Goal: Task Accomplishment & Management: Manage account settings

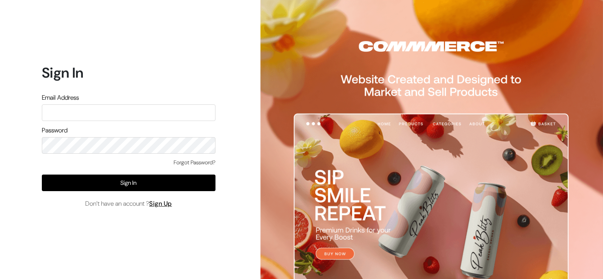
click at [96, 114] on input "text" at bounding box center [129, 113] width 174 height 17
type input "[EMAIL_ADDRESS][DOMAIN_NAME]"
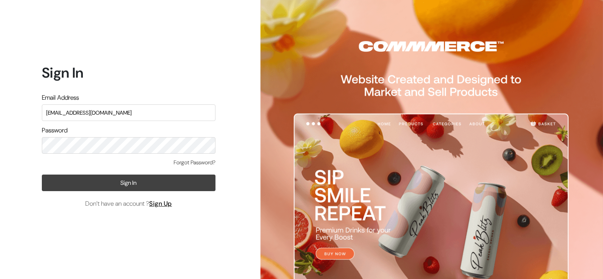
click at [169, 185] on button "Sign In" at bounding box center [129, 183] width 174 height 17
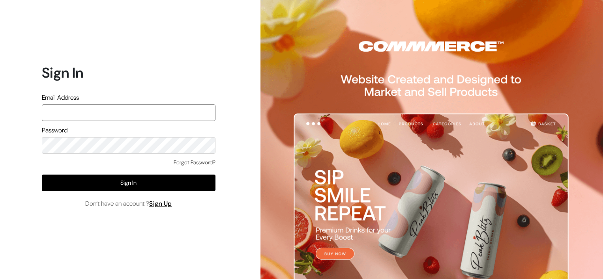
click at [94, 115] on input "text" at bounding box center [129, 113] width 174 height 17
type input "[EMAIL_ADDRESS][DOMAIN_NAME]"
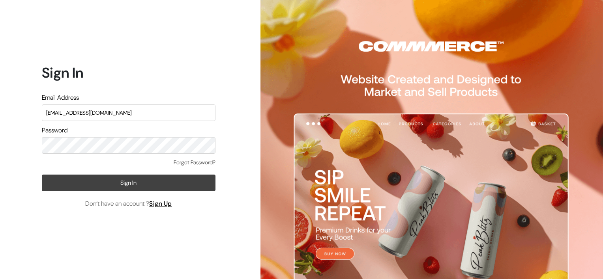
click at [119, 185] on button "Sign In" at bounding box center [129, 183] width 174 height 17
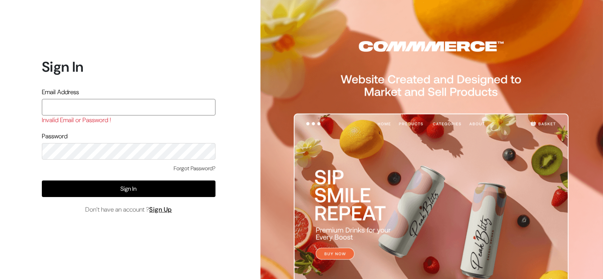
click at [96, 101] on input "text" at bounding box center [129, 107] width 174 height 17
click at [56, 105] on input "[EMAIL_ADDRESS][DOMAIN_NAME]" at bounding box center [129, 107] width 174 height 17
type input "[EMAIL_ADDRESS][DOMAIN_NAME]"
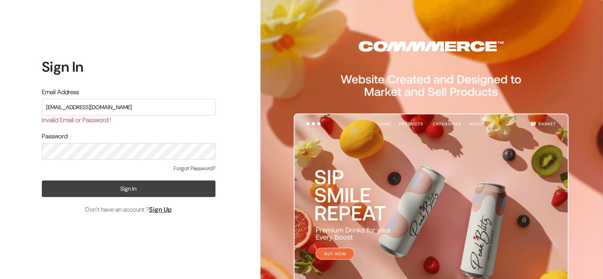
click at [156, 192] on button "Sign In" at bounding box center [129, 189] width 174 height 17
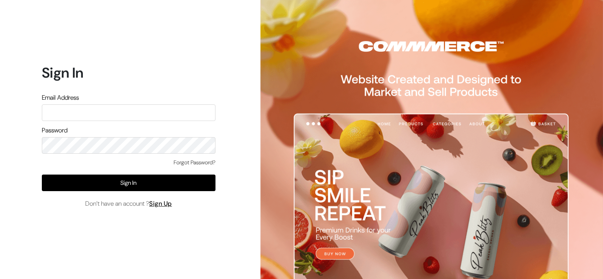
click at [102, 113] on input "text" at bounding box center [129, 113] width 174 height 17
click at [56, 112] on input "[EMAIL_ADDRESS][DOMAIN_NAME]" at bounding box center [129, 113] width 174 height 17
type input "[EMAIL_ADDRESS][DOMAIN_NAME]"
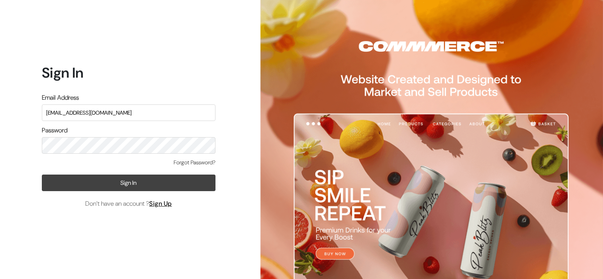
click at [93, 187] on button "Sign In" at bounding box center [129, 183] width 174 height 17
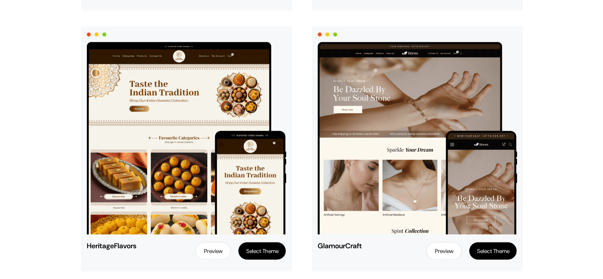
scroll to position [2150, 0]
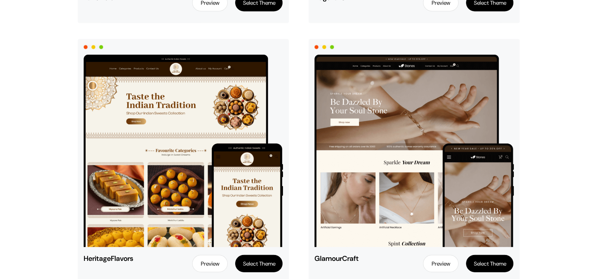
click at [396, 189] on img at bounding box center [413, 151] width 199 height 193
click at [396, 154] on img at bounding box center [413, 151] width 199 height 193
click at [496, 262] on button "Select Theme" at bounding box center [489, 263] width 47 height 17
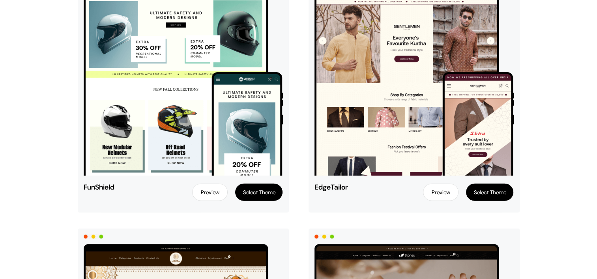
scroll to position [1954, 0]
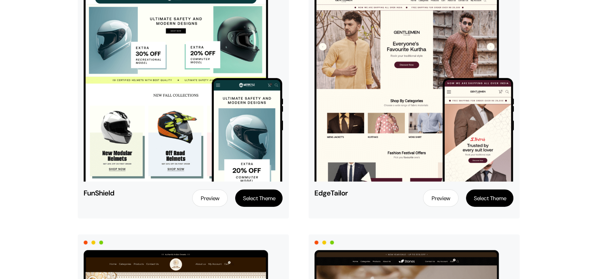
click at [437, 198] on link "Preview" at bounding box center [441, 198] width 36 height 17
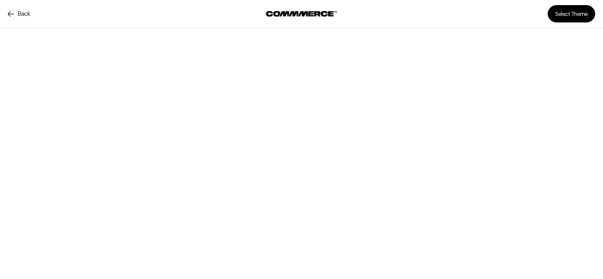
click at [563, 14] on button "Select Theme" at bounding box center [571, 13] width 47 height 17
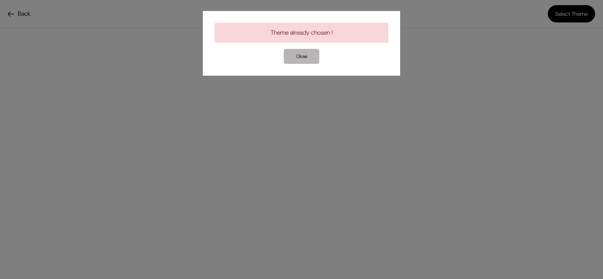
click at [303, 56] on button "Close" at bounding box center [302, 56] width 36 height 15
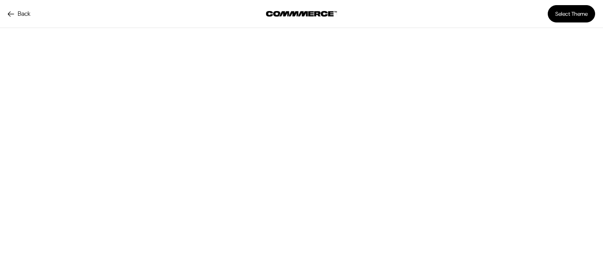
click at [9, 12] on link "Back" at bounding box center [19, 13] width 22 height 9
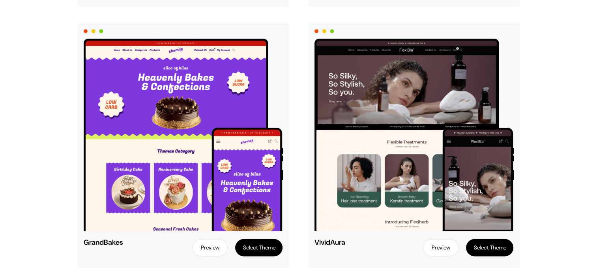
scroll to position [1144, 0]
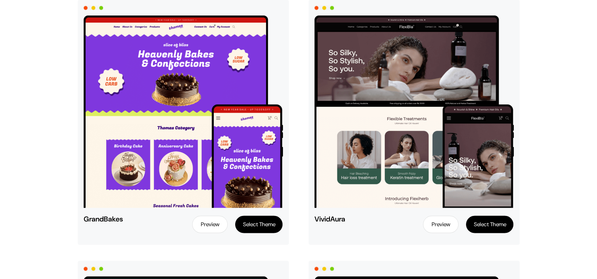
click at [438, 228] on link "Preview" at bounding box center [441, 224] width 36 height 17
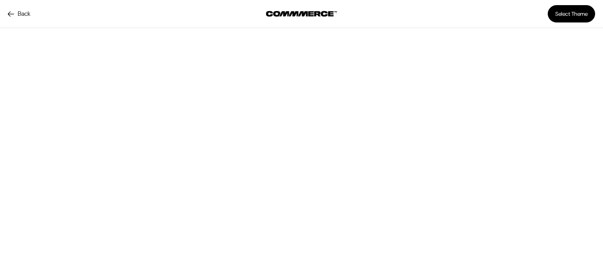
click at [12, 15] on link "Back" at bounding box center [19, 13] width 22 height 9
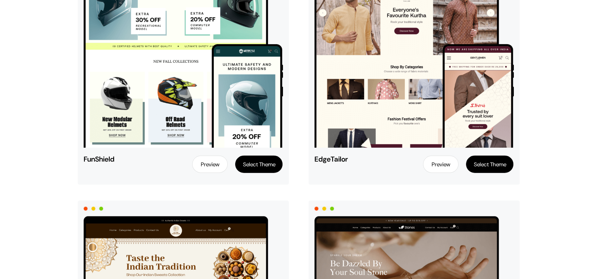
scroll to position [2012, 0]
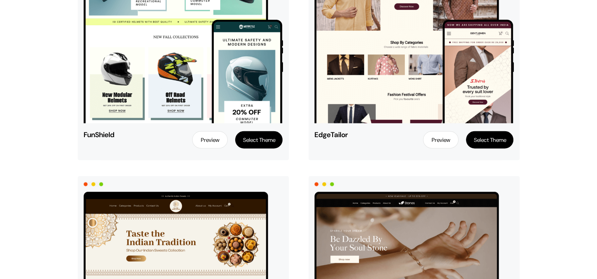
click at [497, 139] on button "Select Theme" at bounding box center [489, 139] width 47 height 17
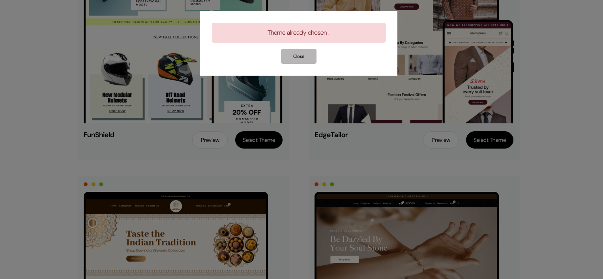
click at [294, 52] on button "Close" at bounding box center [299, 56] width 36 height 15
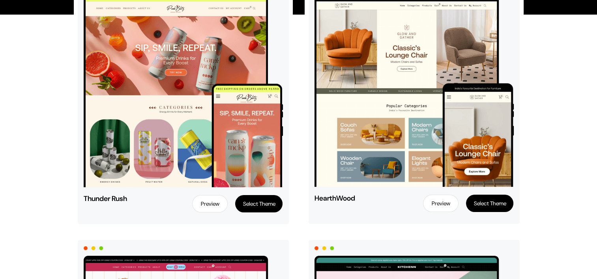
scroll to position [0, 0]
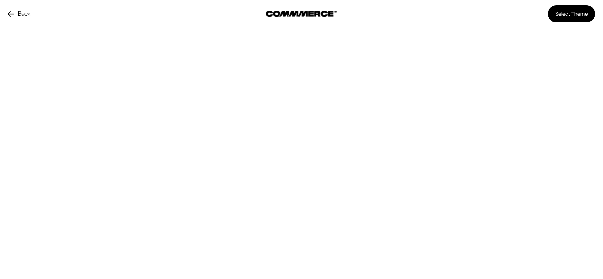
click at [13, 13] on link "Back" at bounding box center [19, 13] width 22 height 9
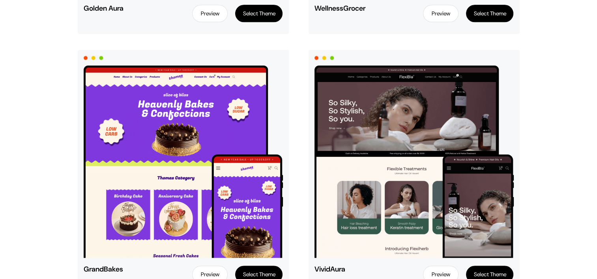
scroll to position [1223, 0]
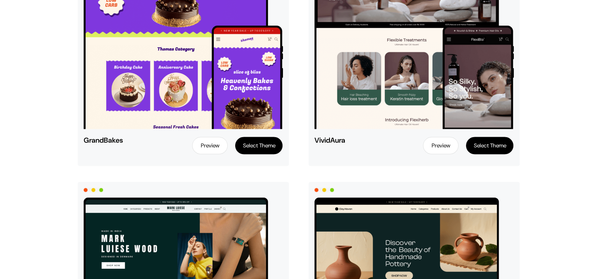
click at [442, 147] on link "Preview" at bounding box center [441, 145] width 36 height 17
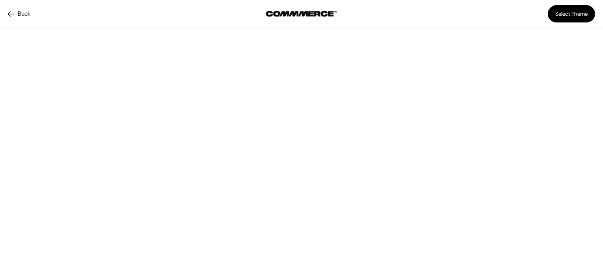
click at [7, 12] on div "Back" at bounding box center [102, 14] width 200 height 28
click at [11, 15] on link "Back" at bounding box center [19, 13] width 22 height 9
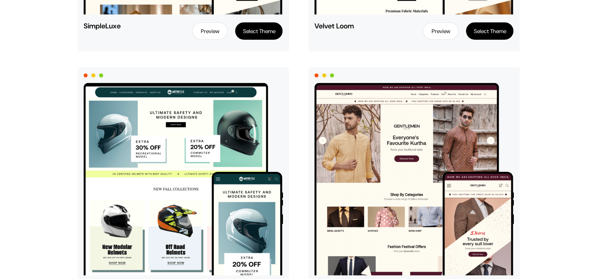
scroll to position [1973, 0]
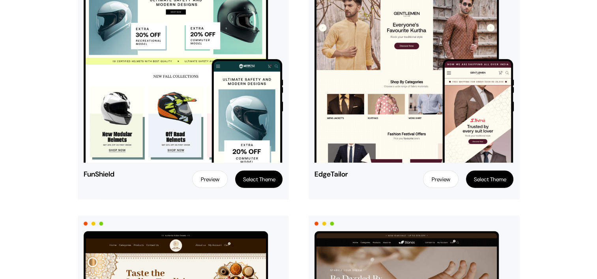
drag, startPoint x: 313, startPoint y: 171, endPoint x: 355, endPoint y: 175, distance: 42.0
click at [355, 175] on div "EdgeTailor" at bounding box center [344, 179] width 70 height 17
copy span "EdgeTailor"
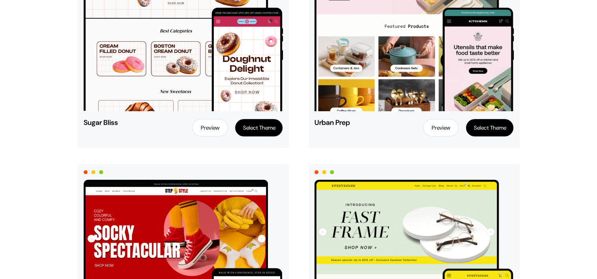
scroll to position [335, 0]
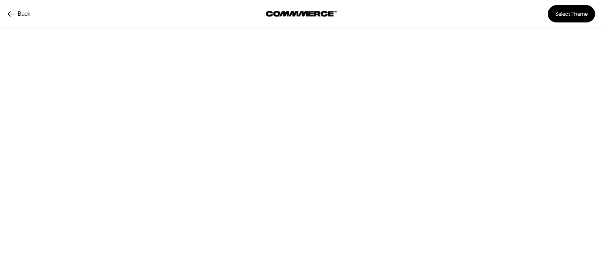
click at [8, 17] on link "Back" at bounding box center [19, 13] width 22 height 9
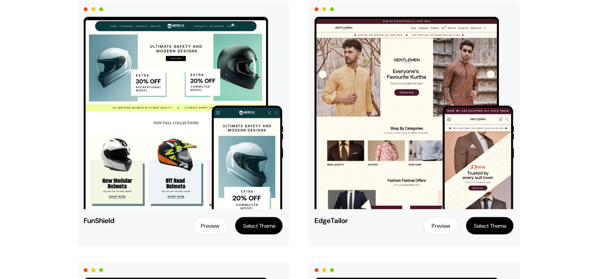
scroll to position [1933, 0]
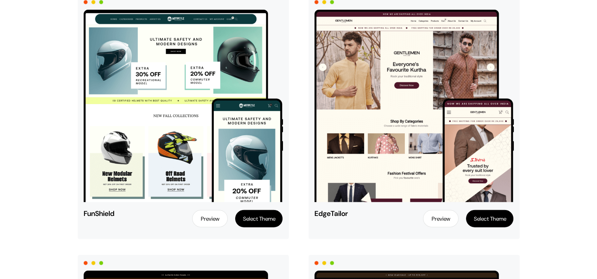
click at [500, 215] on button "Select Theme" at bounding box center [489, 218] width 47 height 17
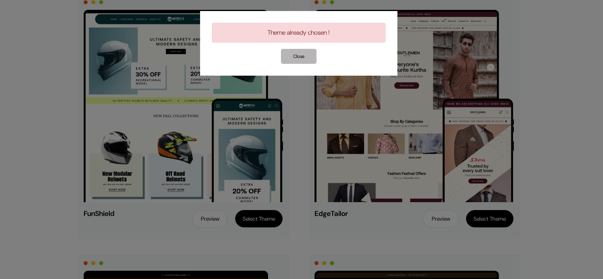
click at [297, 60] on button "Close" at bounding box center [299, 56] width 36 height 15
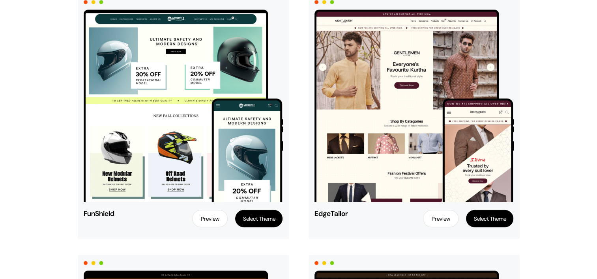
click at [443, 220] on link "Preview" at bounding box center [441, 218] width 36 height 17
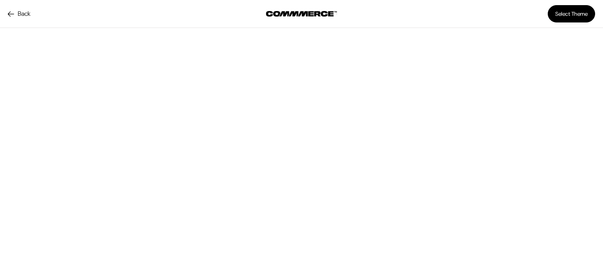
click at [9, 13] on link "Back" at bounding box center [19, 13] width 22 height 9
